Goal: Check status

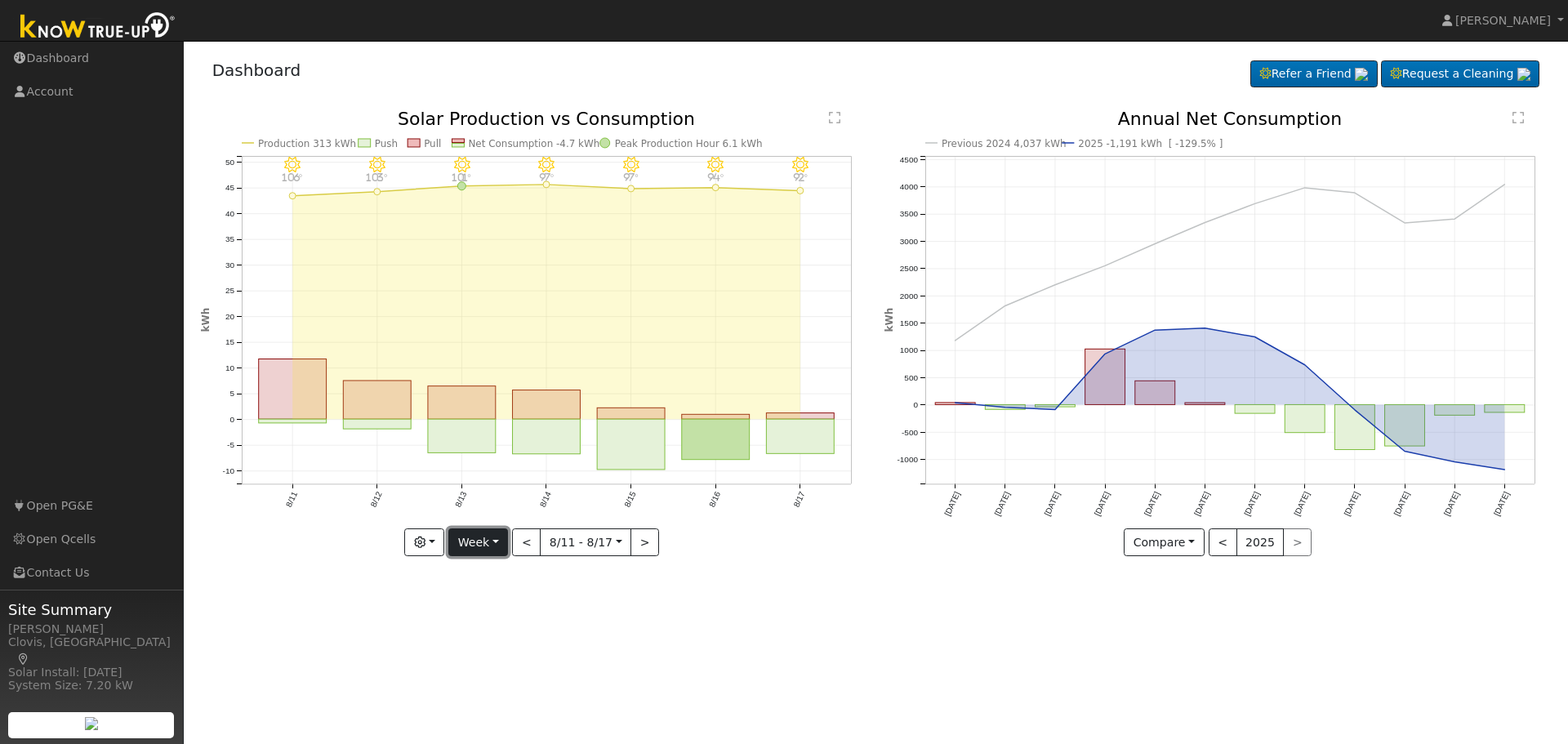
click at [495, 542] on button "Week" at bounding box center [477, 542] width 59 height 27
click at [491, 574] on link "Day" at bounding box center [506, 576] width 113 height 23
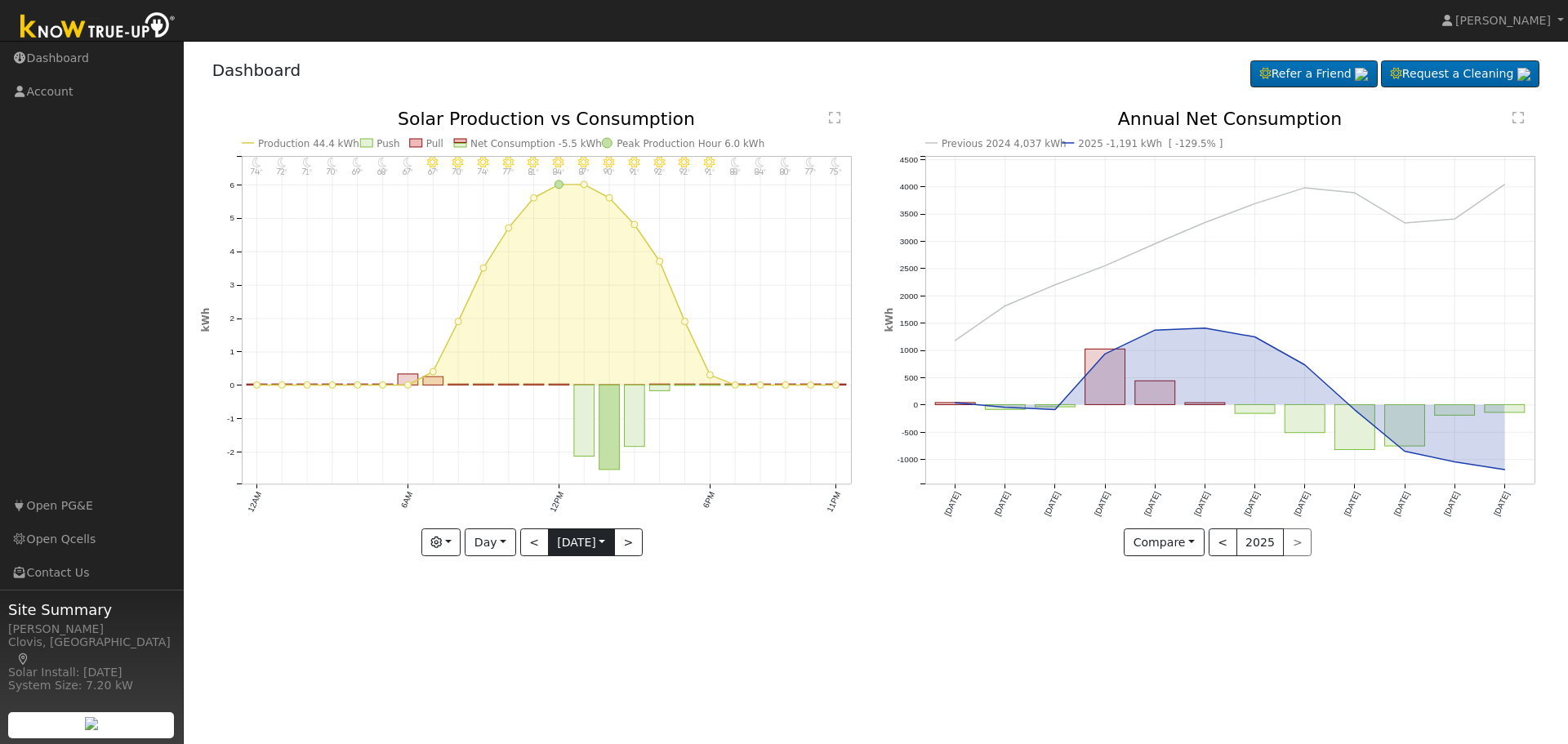
click at [606, 545] on input "2025-08-17" at bounding box center [582, 542] width 65 height 26
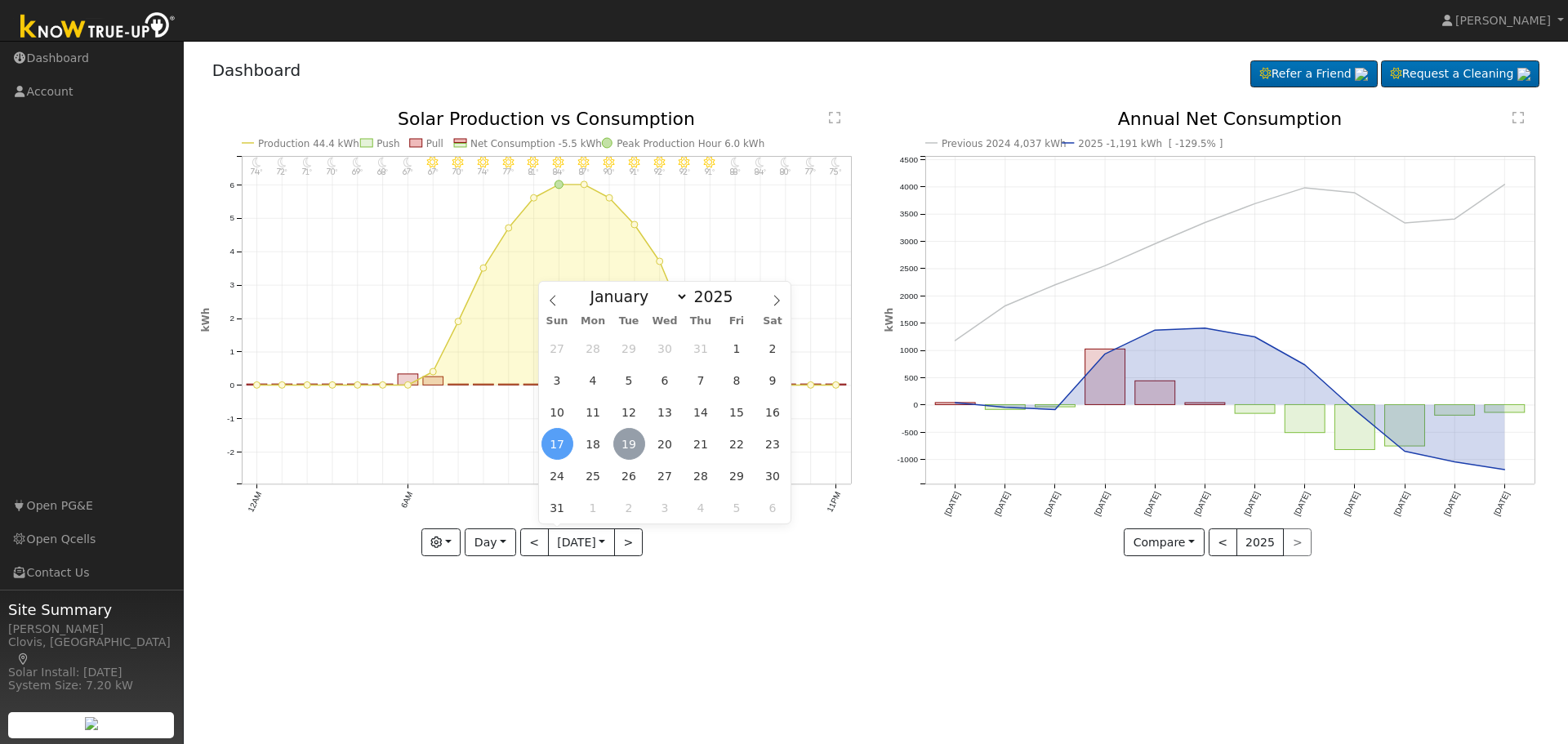
click at [627, 447] on span "19" at bounding box center [629, 444] width 32 height 32
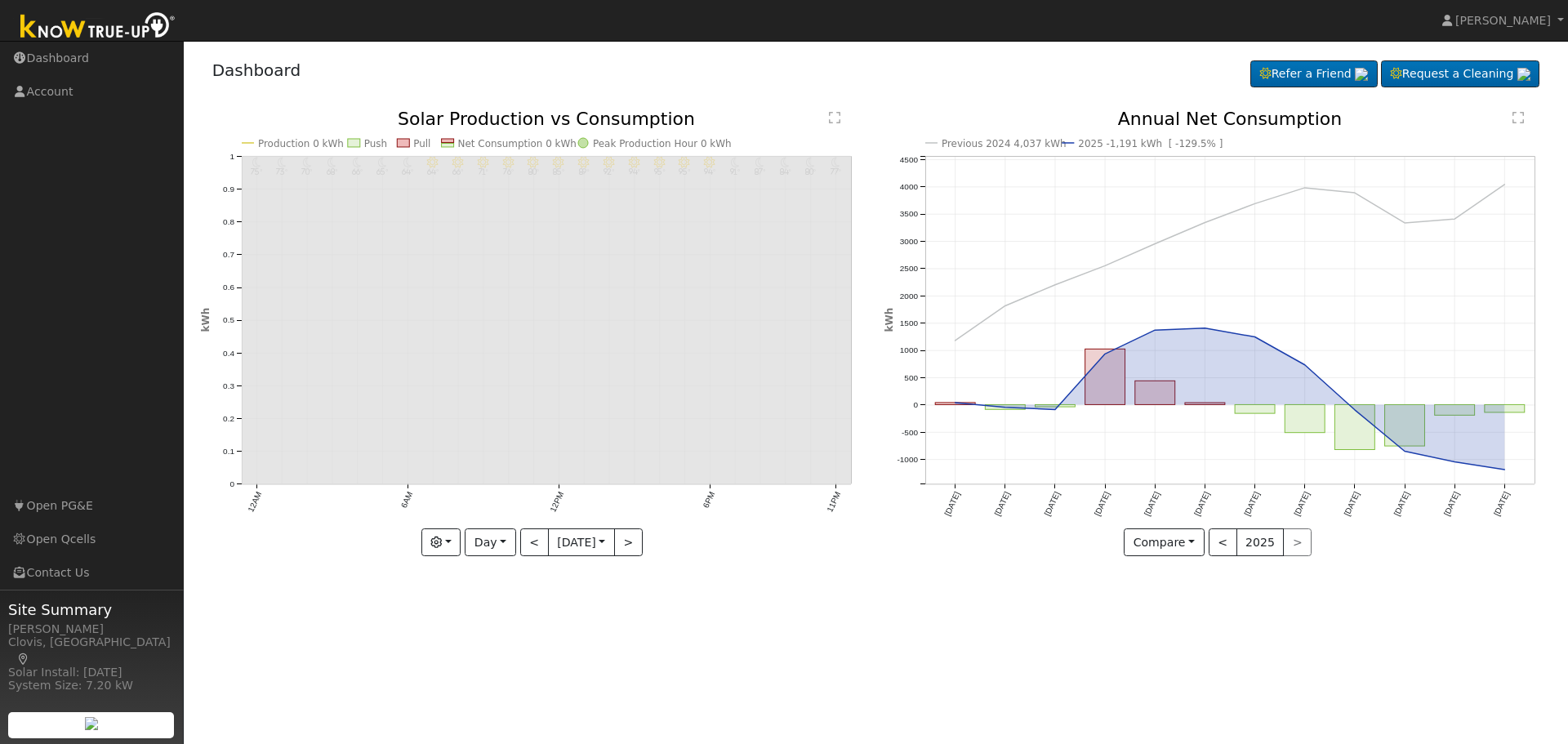
click at [607, 616] on div "User Profile First name Last name Email Email Notifications No Emails No Emails…" at bounding box center [875, 392] width 1384 height 703
click at [601, 542] on input "2025-08-19" at bounding box center [582, 542] width 65 height 26
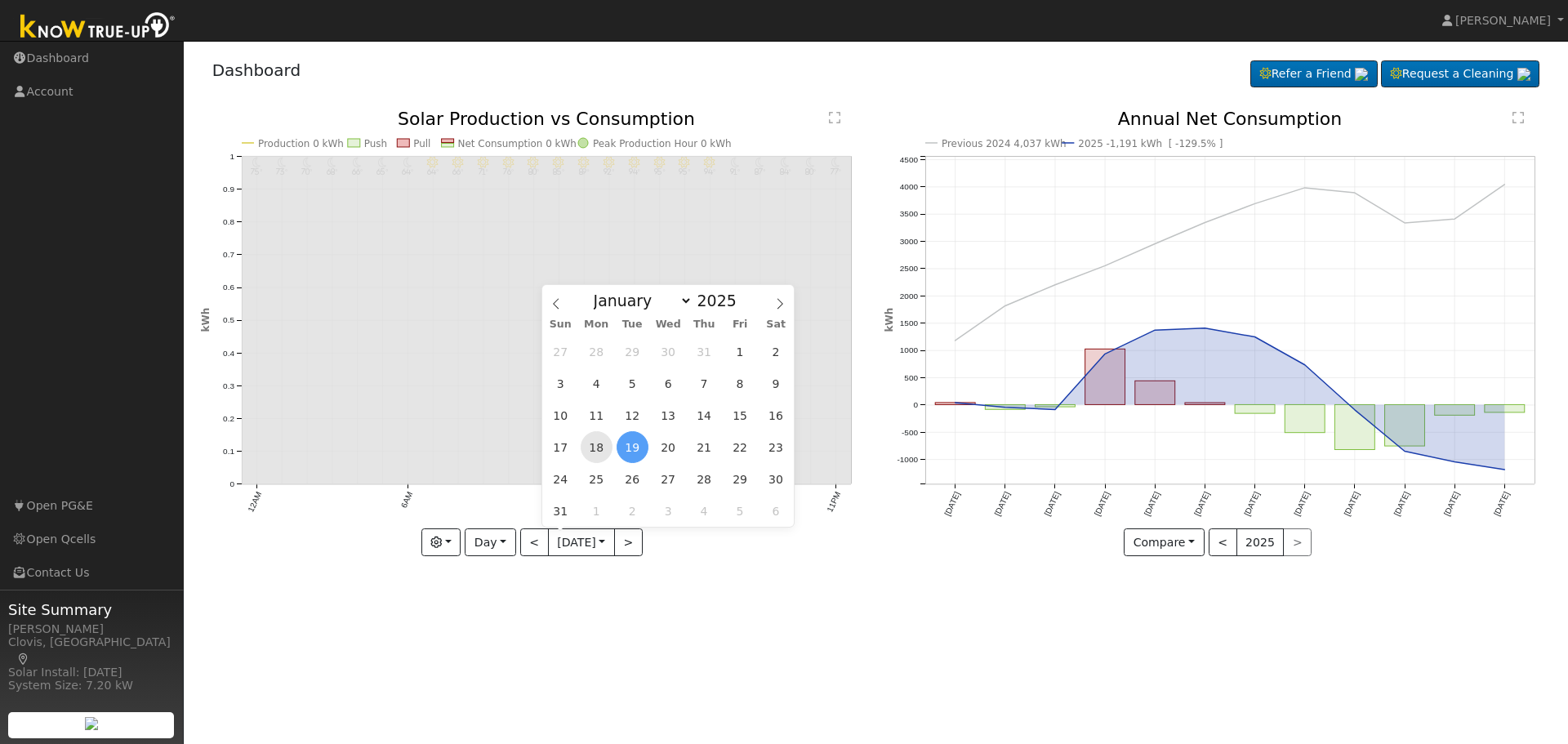
click at [598, 455] on span "18" at bounding box center [596, 446] width 32 height 32
type input "2025-08-18"
